Goal: Navigation & Orientation: Find specific page/section

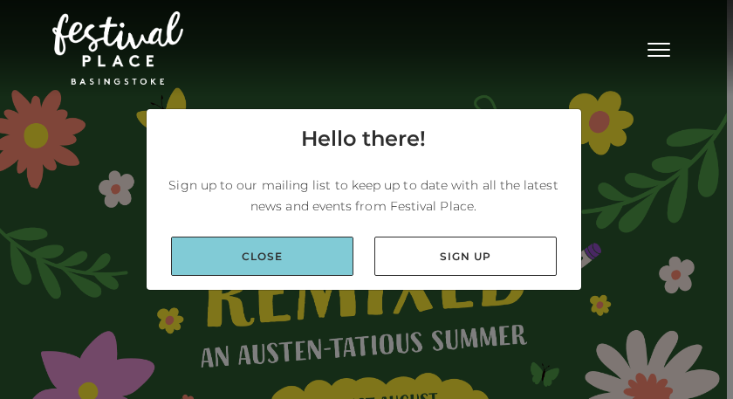
click at [285, 251] on link "Close" at bounding box center [262, 256] width 182 height 39
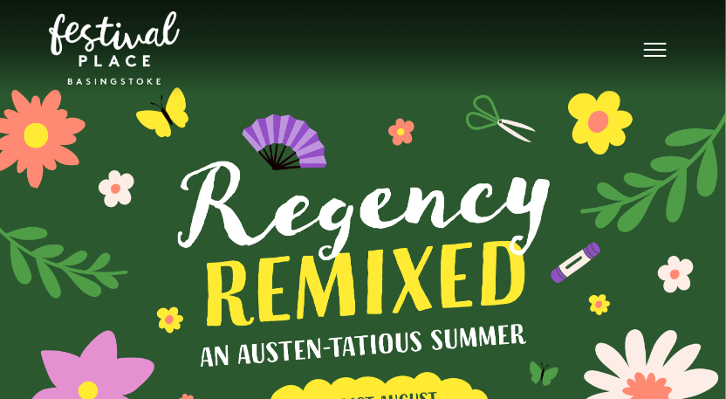
click at [664, 47] on button "Toggle navigation" at bounding box center [656, 47] width 44 height 25
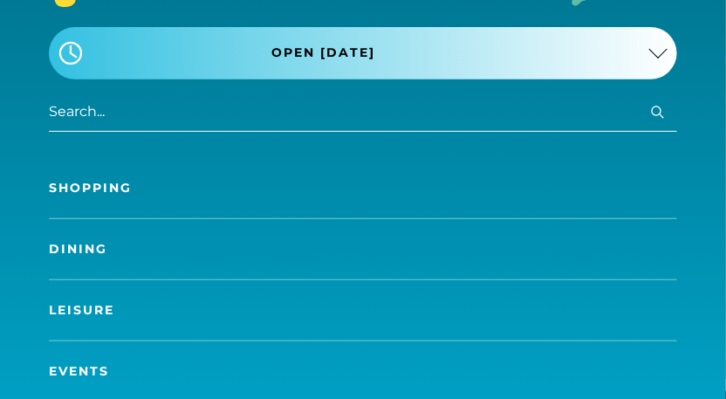
scroll to position [131, 0]
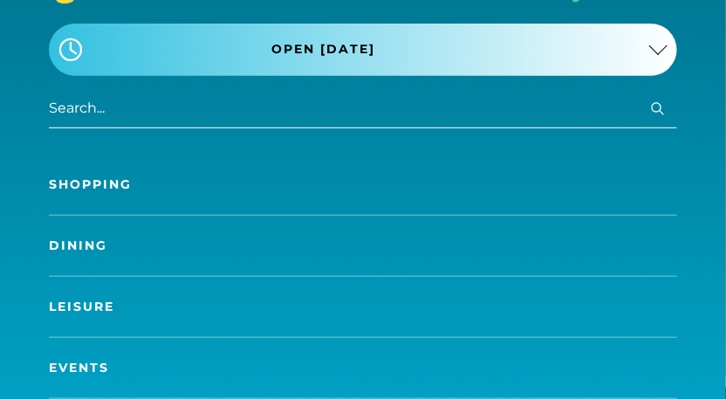
click at [147, 187] on link "Shopping" at bounding box center [363, 184] width 628 height 60
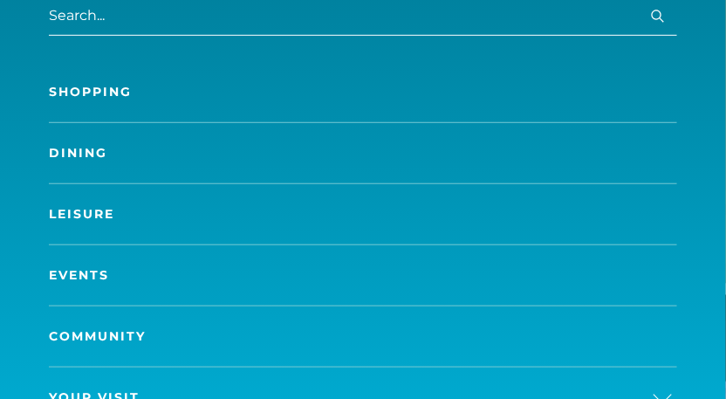
scroll to position [349, 0]
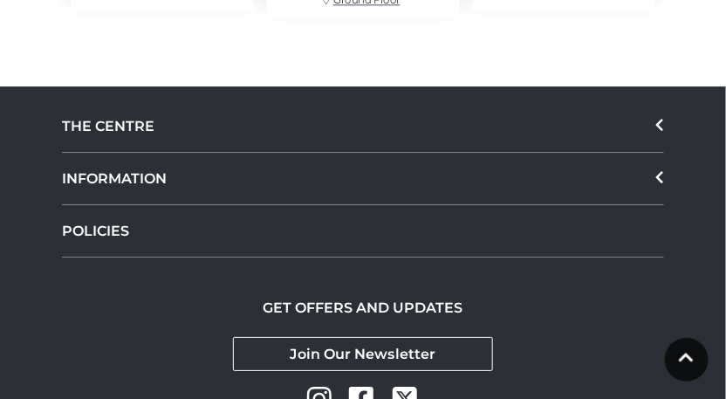
scroll to position [9731, 0]
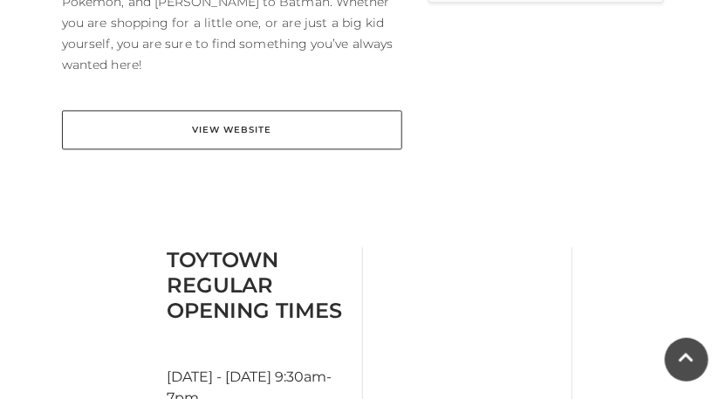
scroll to position [611, 0]
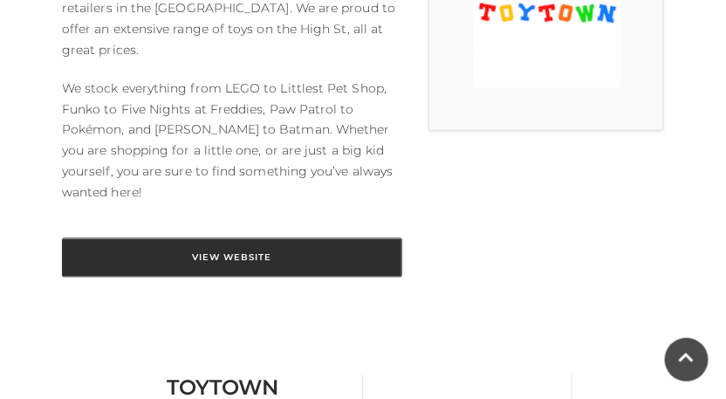
click at [270, 238] on link "View Website" at bounding box center [232, 257] width 340 height 39
